Goal: Download file/media

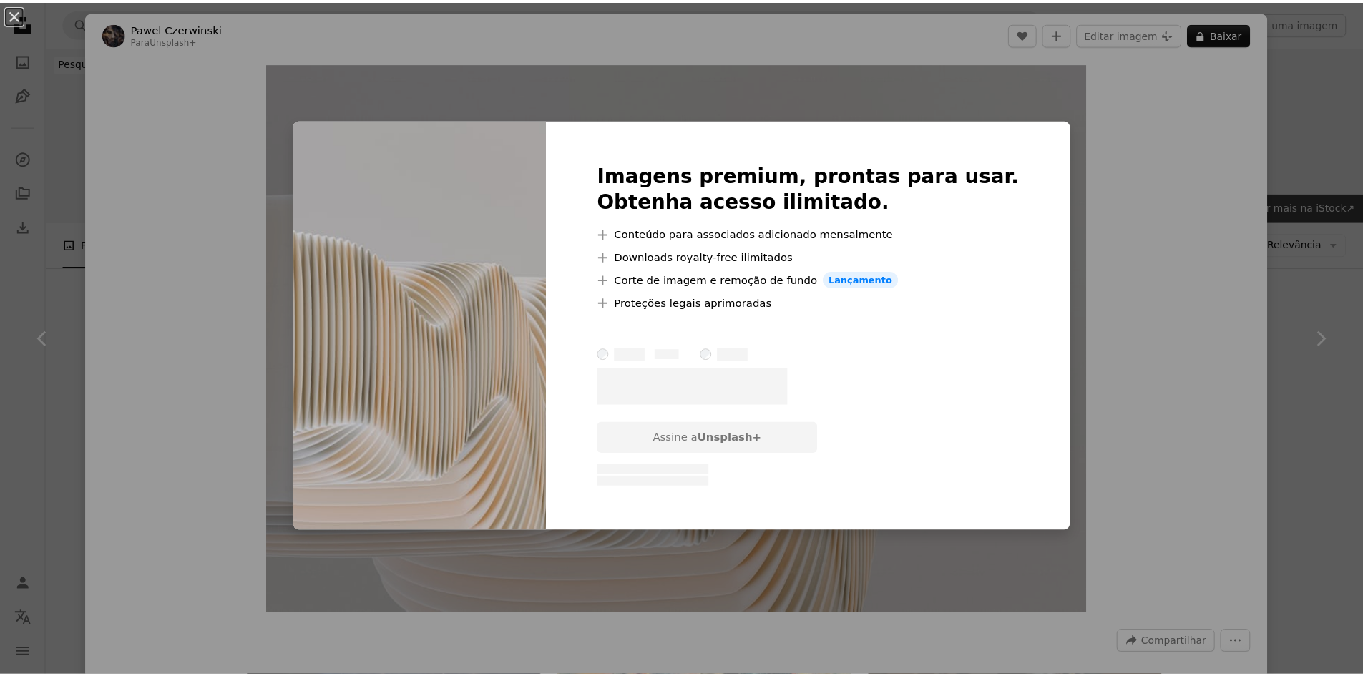
scroll to position [1217, 0]
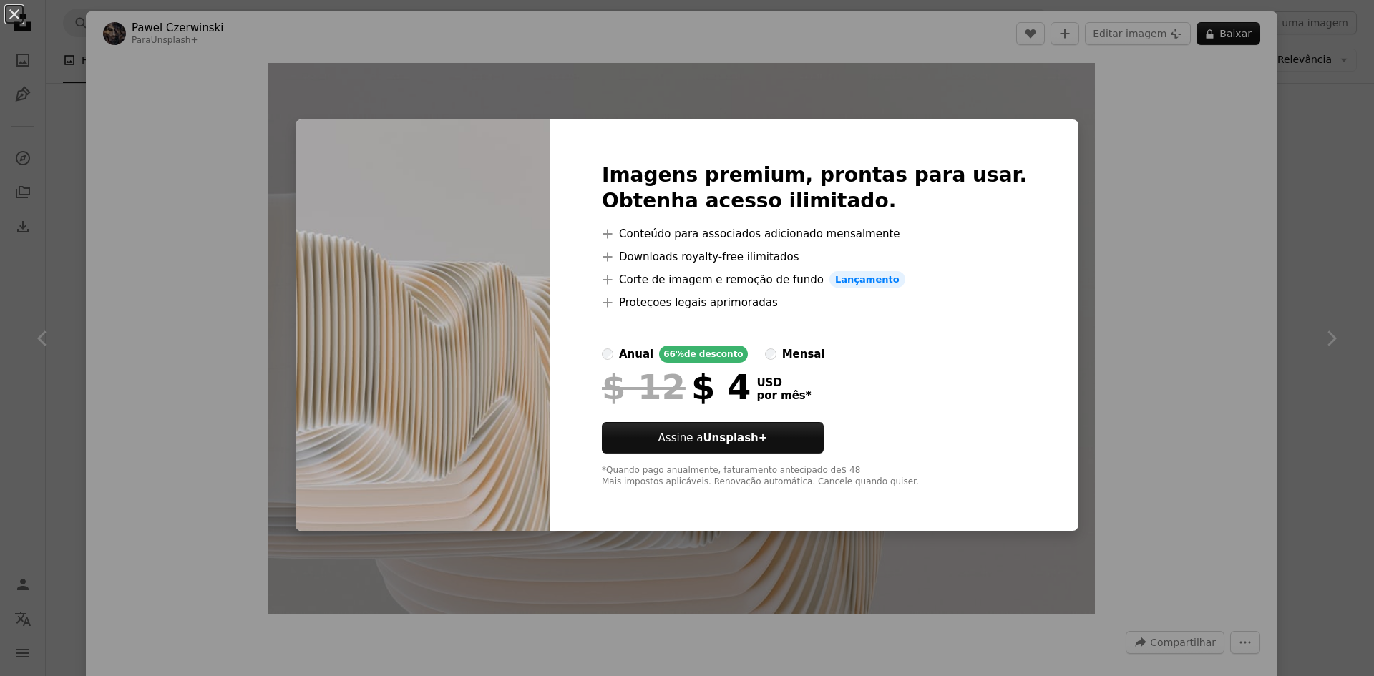
click at [1213, 298] on div "An X shape Imagens premium, prontas para usar. Obtenha acesso ilimitado. A plus…" at bounding box center [687, 338] width 1374 height 676
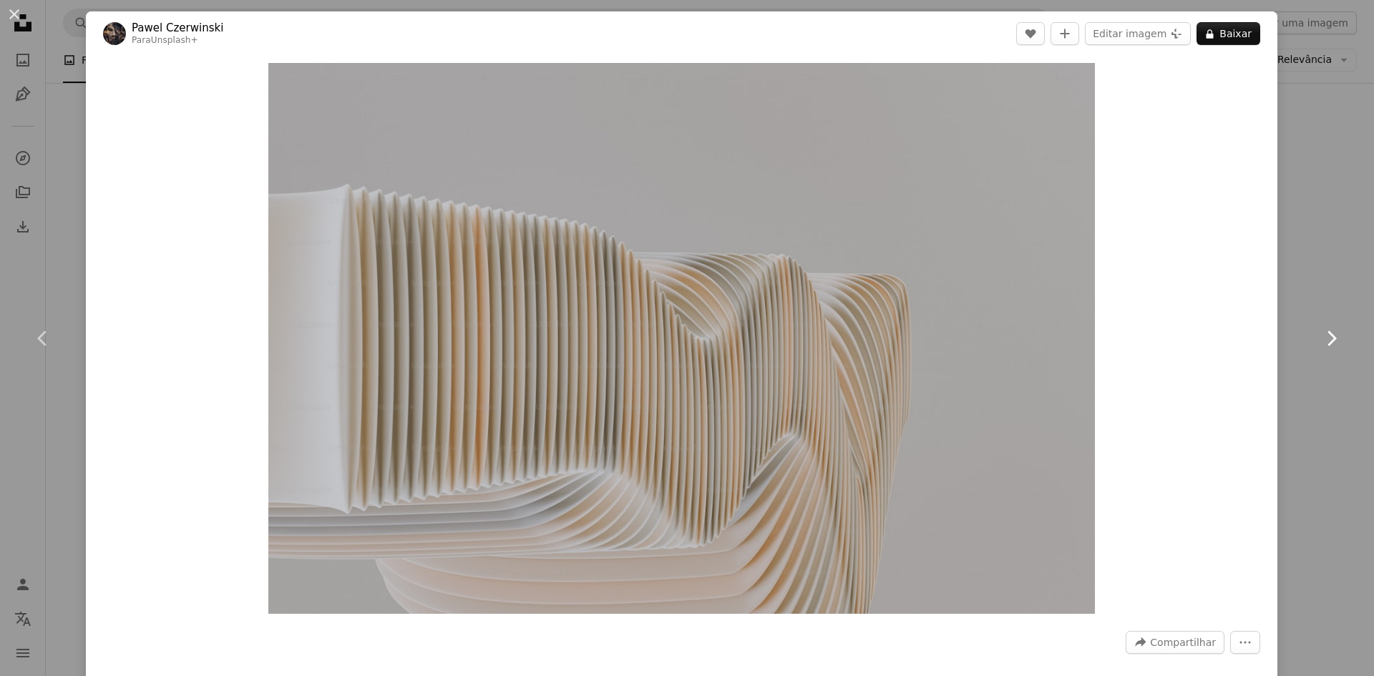
click at [1313, 282] on link "Chevron right" at bounding box center [1331, 338] width 86 height 137
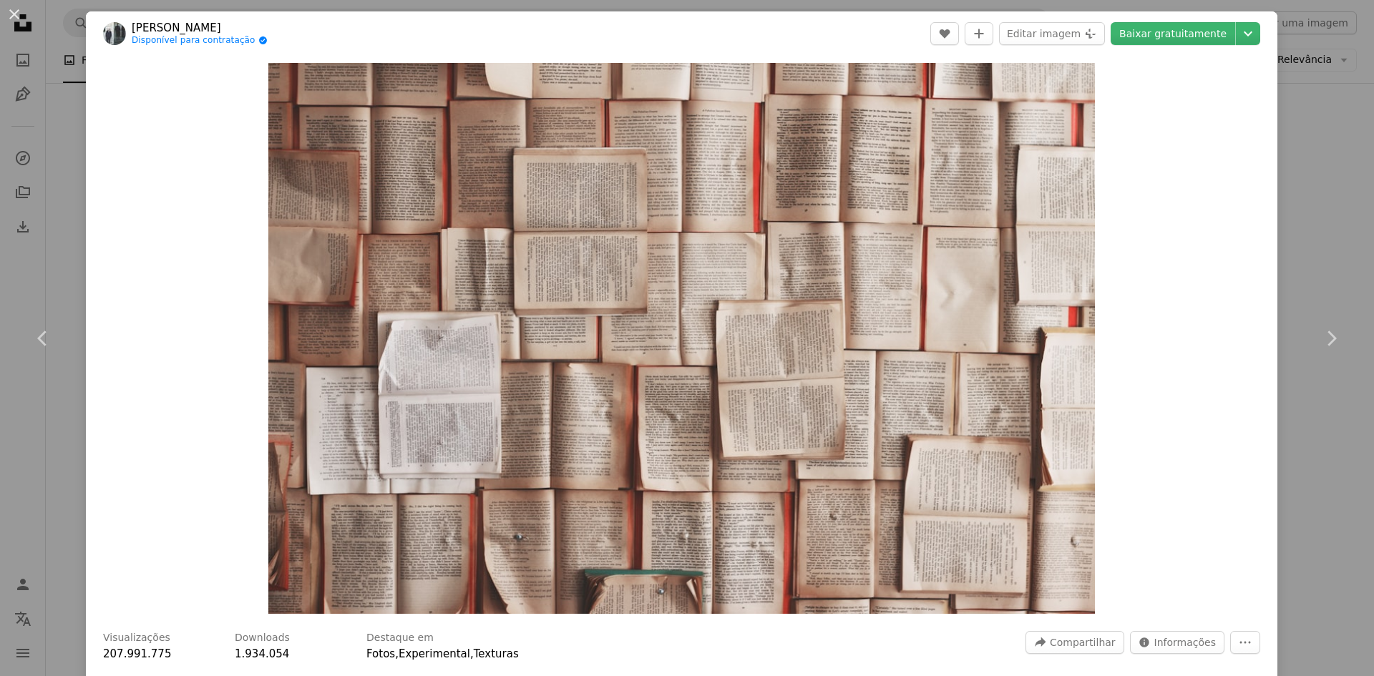
drag, startPoint x: 19, startPoint y: 3, endPoint x: 172, endPoint y: 74, distance: 168.4
click at [19, 6] on button "An X shape" at bounding box center [14, 14] width 17 height 17
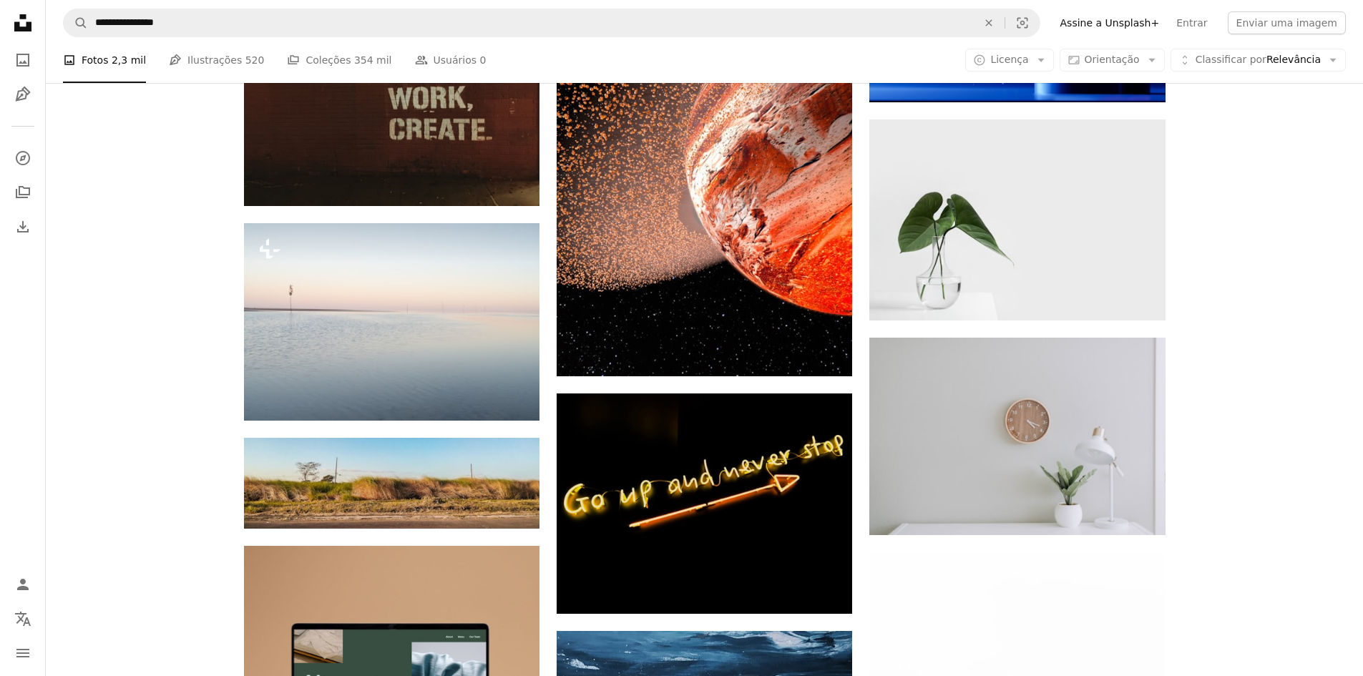
scroll to position [1863, 0]
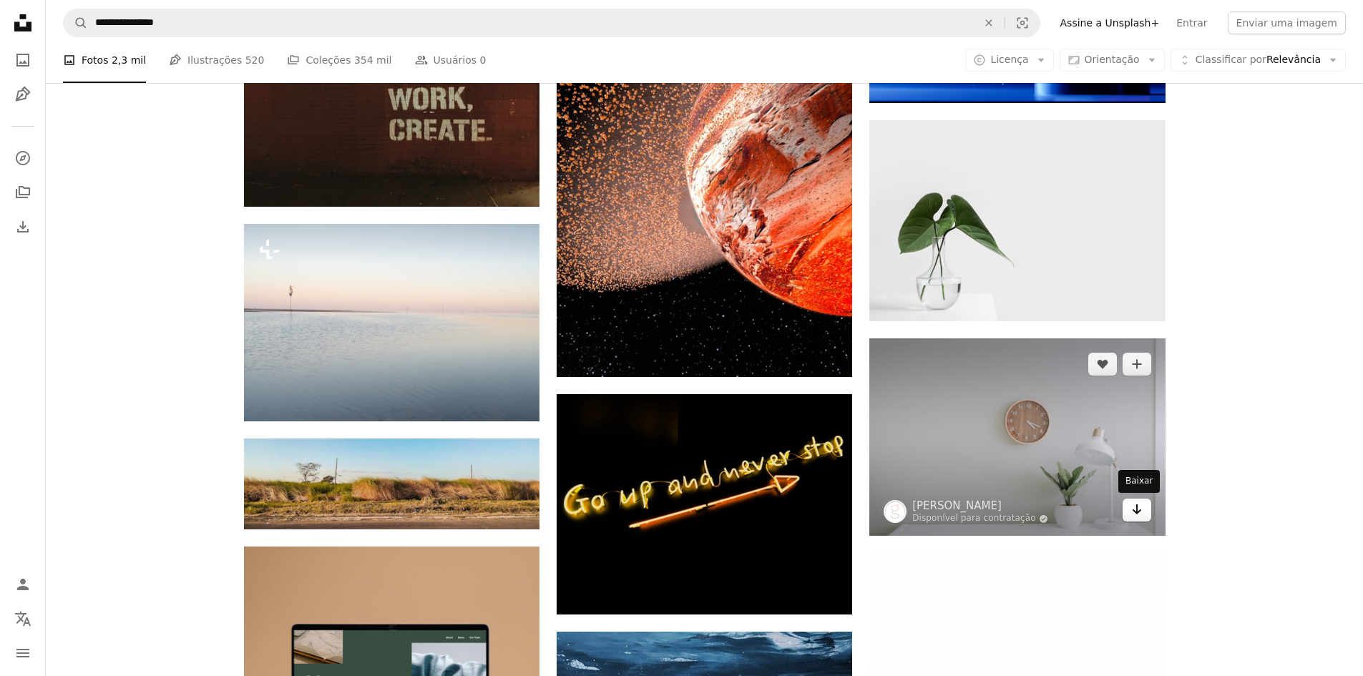
click at [1138, 512] on icon "Arrow pointing down" at bounding box center [1136, 509] width 11 height 17
